Goal: Find specific page/section: Find specific page/section

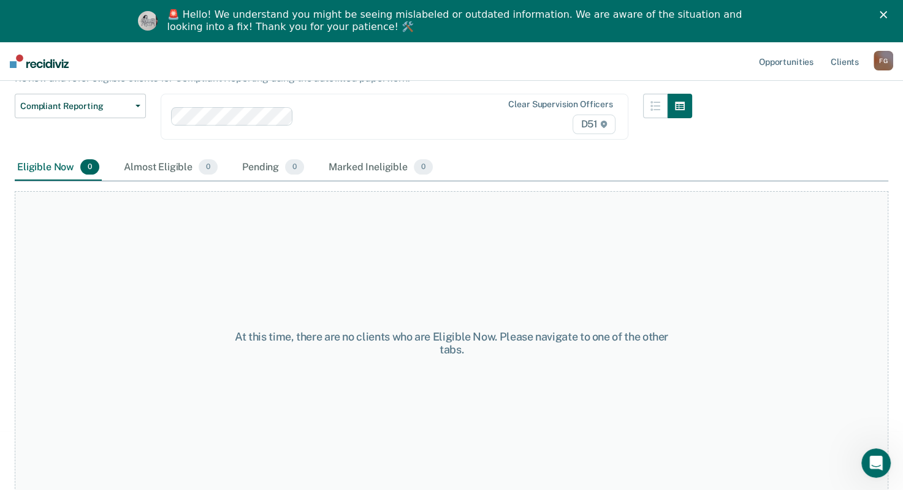
scroll to position [104, 0]
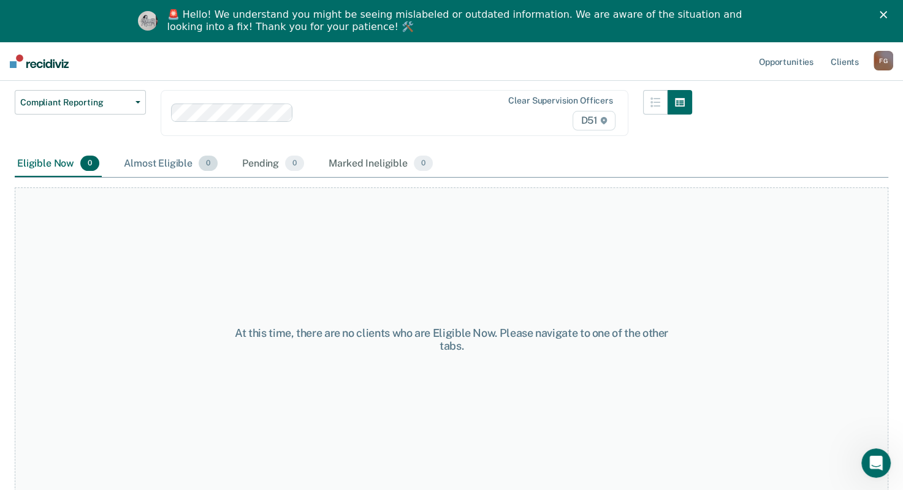
click at [174, 158] on div "Almost Eligible 0" at bounding box center [170, 164] width 99 height 27
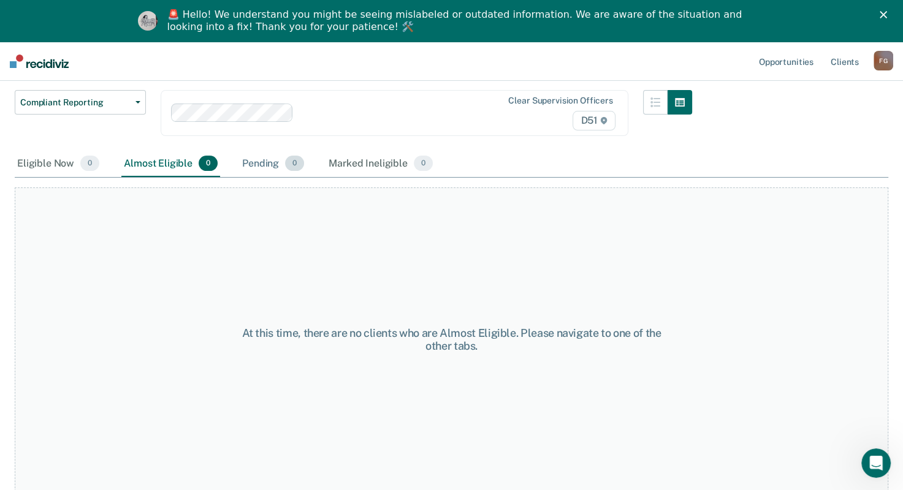
click at [262, 165] on div "Pending 0" at bounding box center [273, 164] width 67 height 27
click at [350, 162] on div "Marked Ineligible 0" at bounding box center [380, 164] width 109 height 27
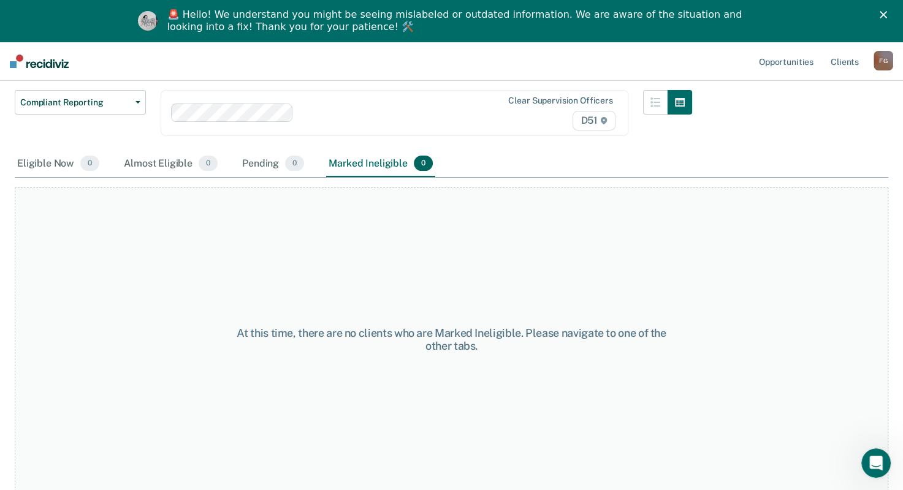
scroll to position [43, 0]
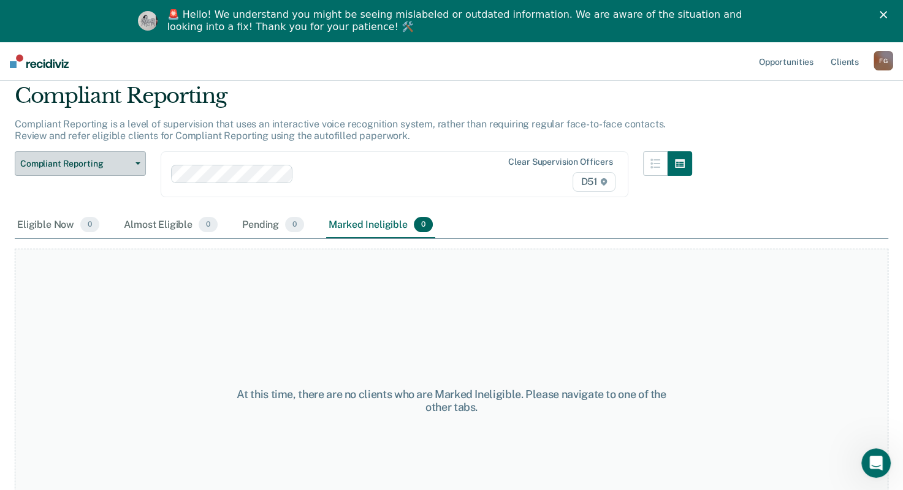
click at [117, 164] on span "Compliant Reporting" at bounding box center [75, 164] width 110 height 10
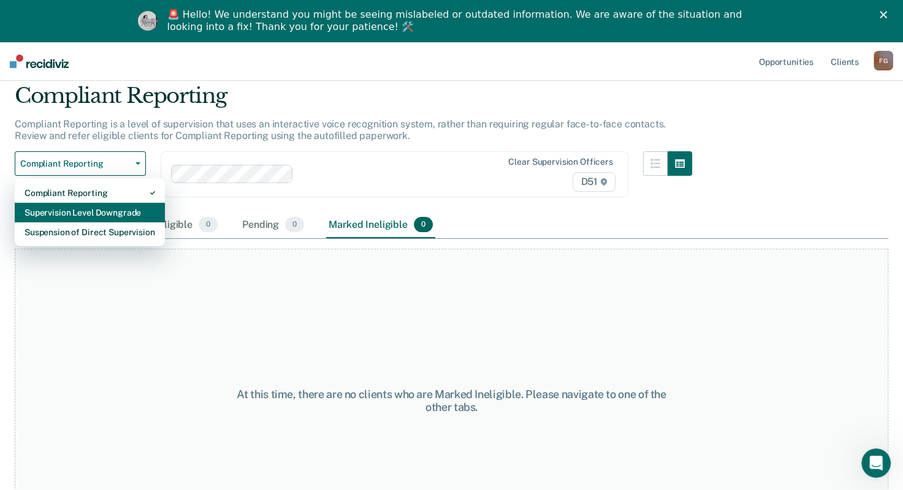
click at [108, 213] on div "Supervision Level Downgrade" at bounding box center [90, 213] width 131 height 20
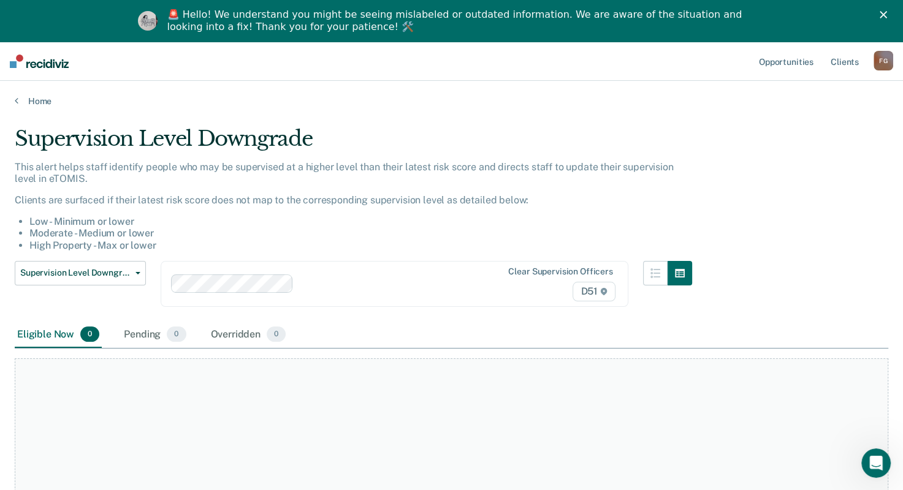
click at [108, 259] on div "This alert helps staff identify people who may be supervised at a higher level …" at bounding box center [353, 211] width 677 height 100
click at [98, 273] on span "Supervision Level Downgrade" at bounding box center [75, 273] width 110 height 10
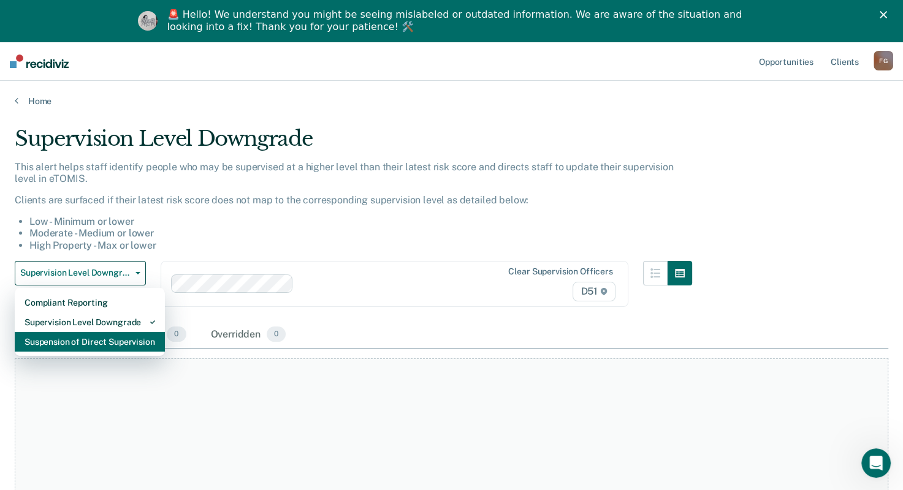
click at [82, 343] on div "Suspension of Direct Supervision" at bounding box center [90, 342] width 131 height 20
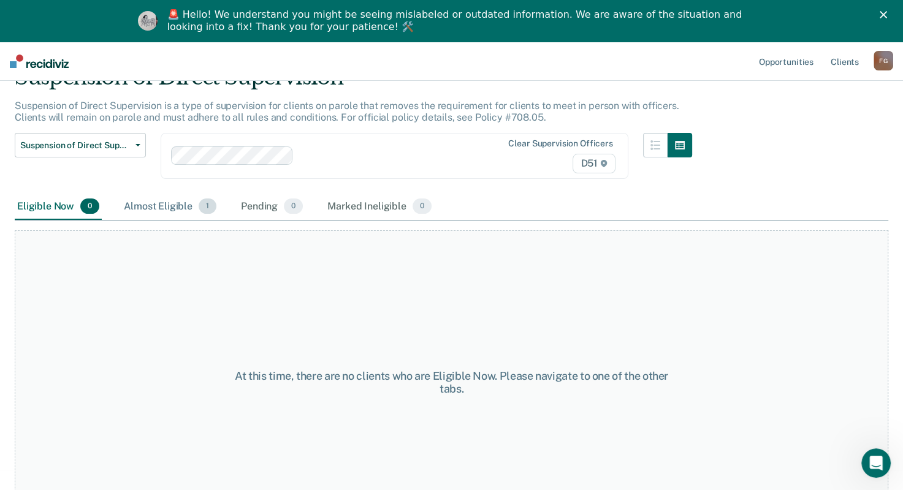
click at [208, 206] on span "1" at bounding box center [208, 207] width 18 height 16
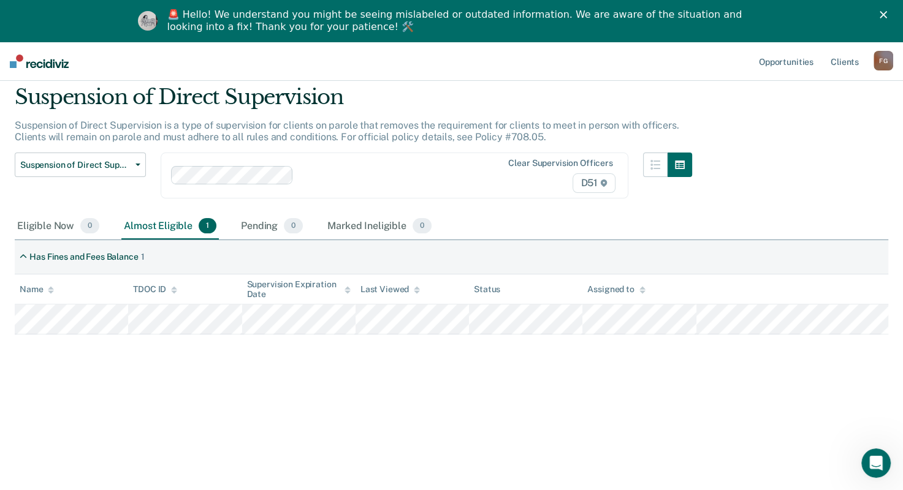
scroll to position [42, 0]
click at [45, 224] on div "Eligible Now 0" at bounding box center [58, 226] width 87 height 27
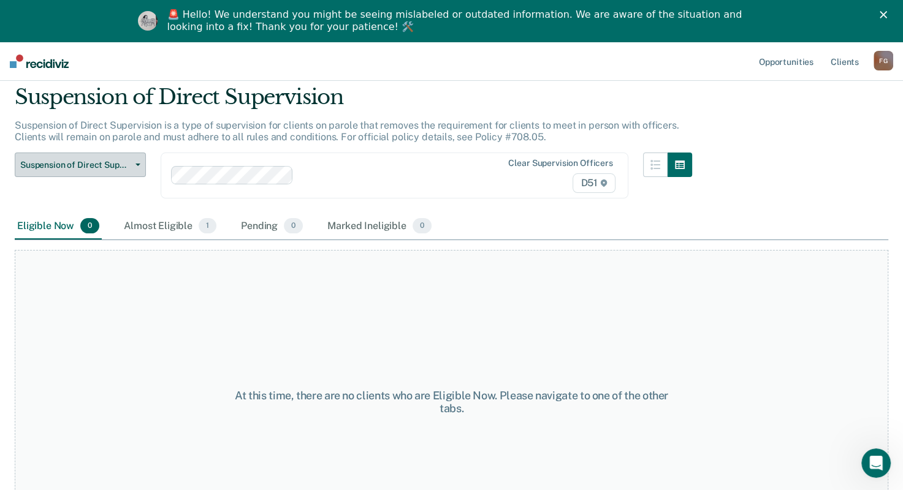
click at [108, 169] on button "Suspension of Direct Supervision" at bounding box center [80, 165] width 131 height 25
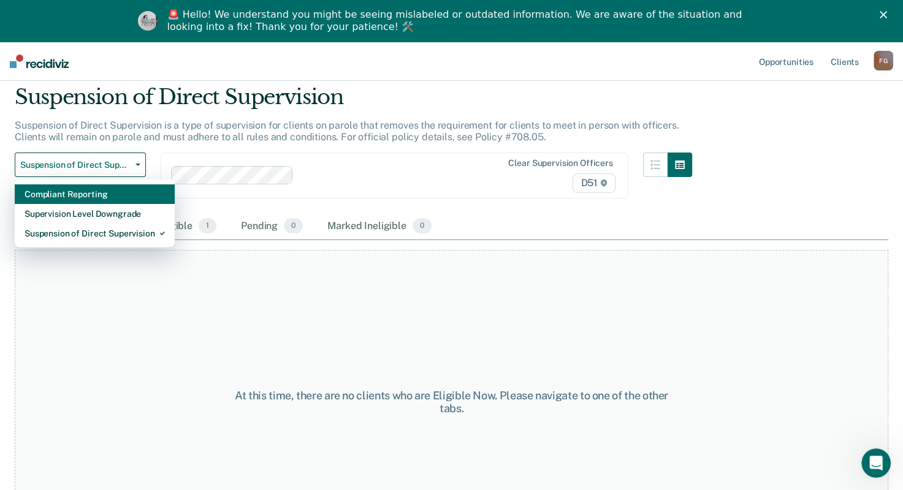
click at [88, 189] on div "Compliant Reporting" at bounding box center [95, 195] width 140 height 20
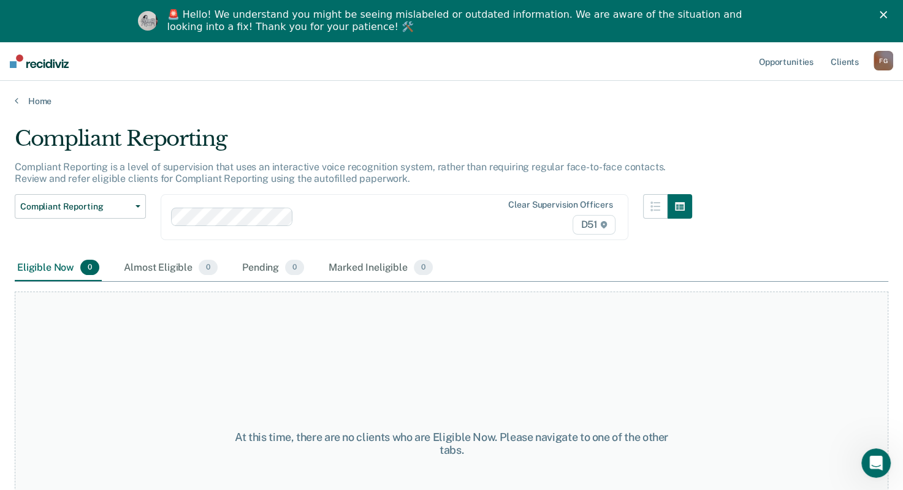
click at [890, 63] on div "F G" at bounding box center [884, 61] width 20 height 20
click at [365, 101] on link "Home" at bounding box center [452, 101] width 874 height 11
